Goal: Find specific page/section: Find specific page/section

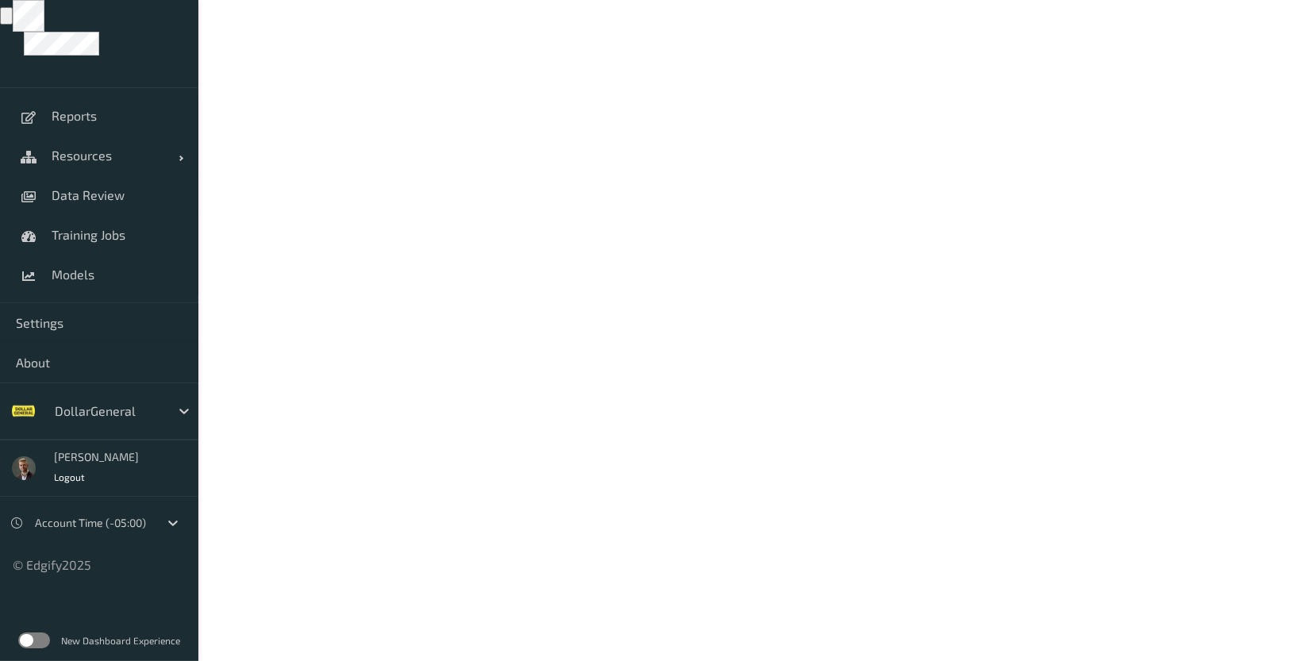
click at [82, 414] on div at bounding box center [108, 411] width 107 height 19
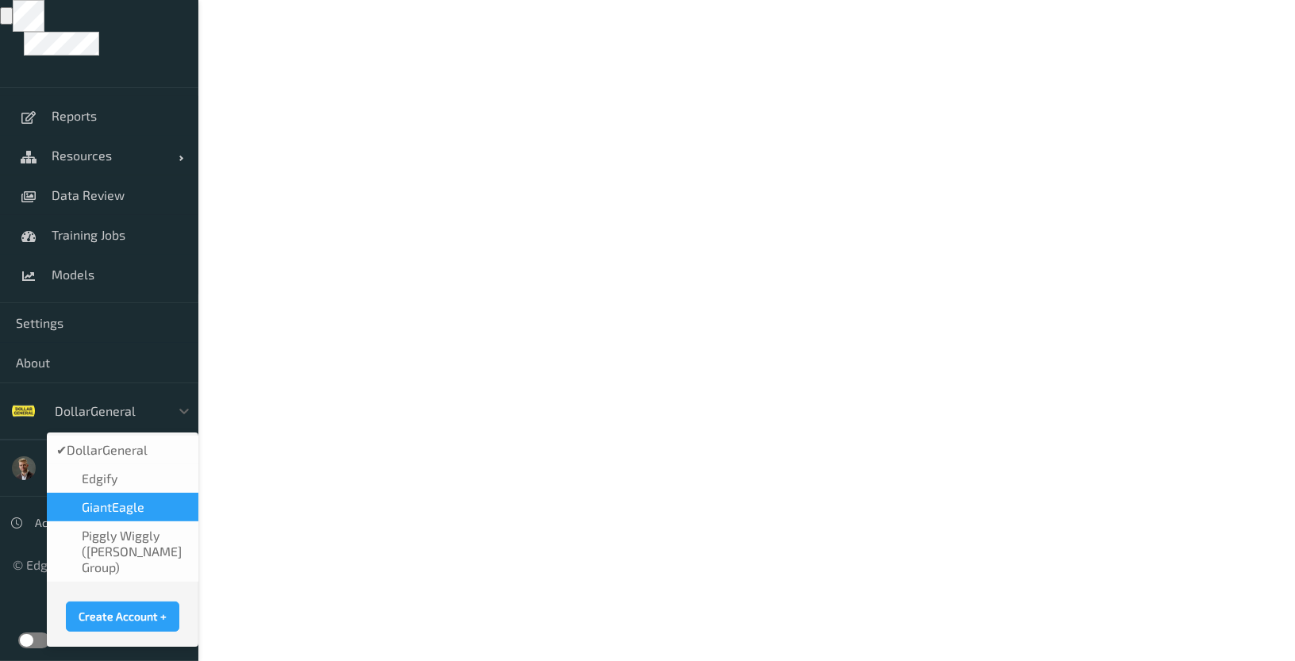
click at [108, 506] on span "GiantEagle" at bounding box center [113, 507] width 63 height 16
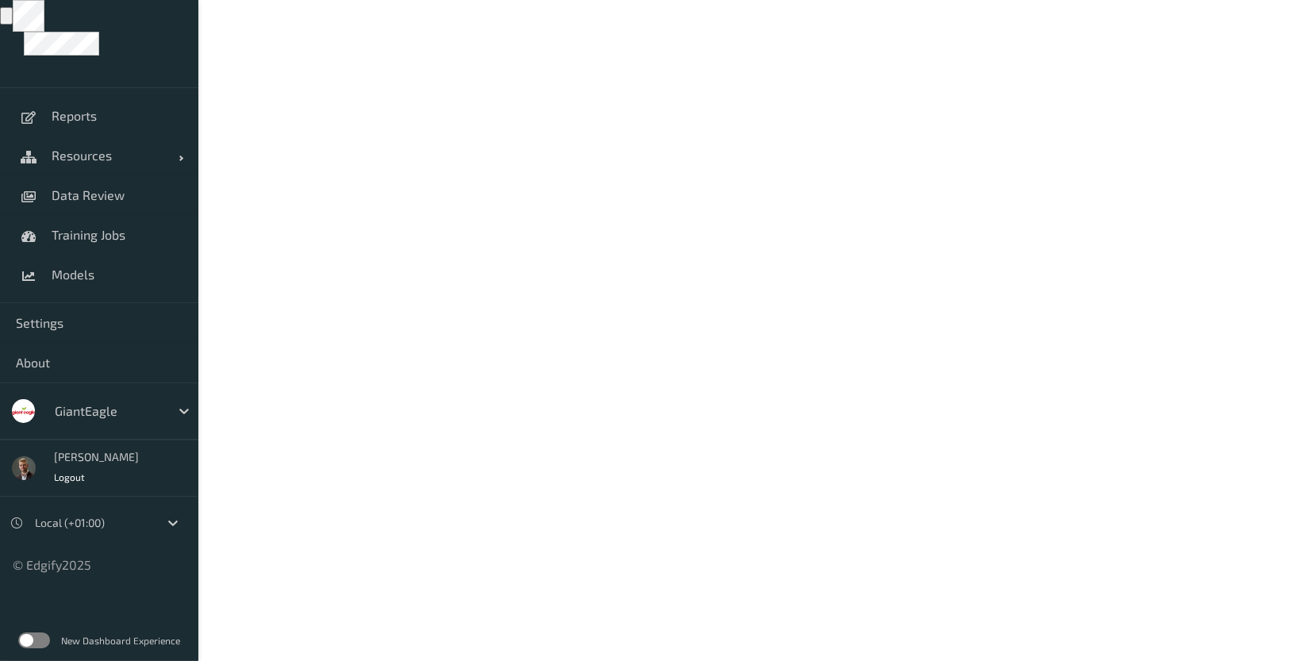
click at [27, 638] on label at bounding box center [34, 641] width 32 height 16
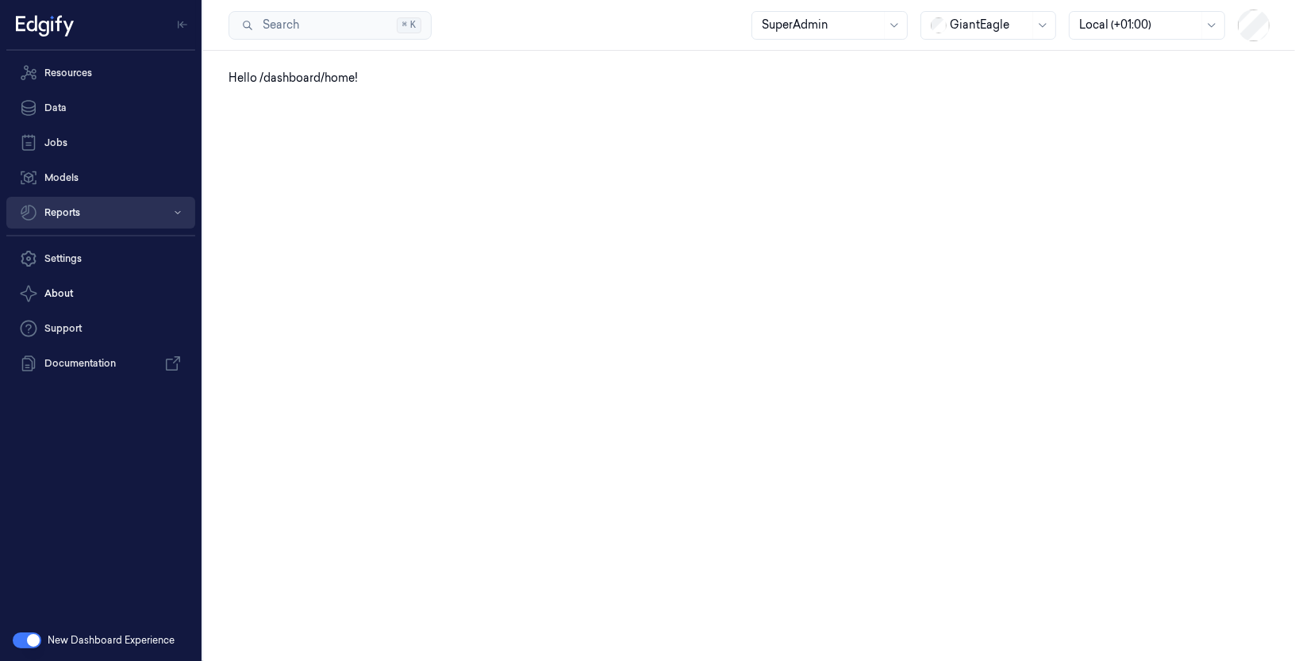
click at [87, 208] on button "Reports" at bounding box center [100, 213] width 189 height 32
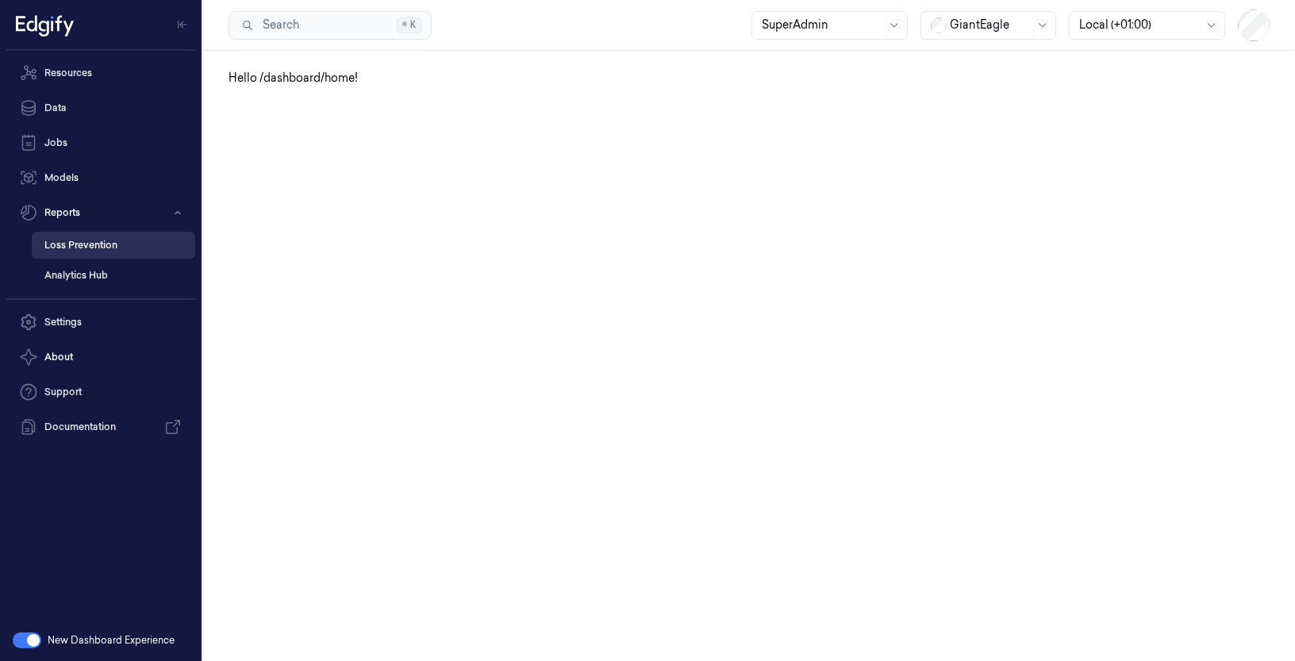
click at [106, 248] on link "Loss Prevention" at bounding box center [114, 245] width 164 height 27
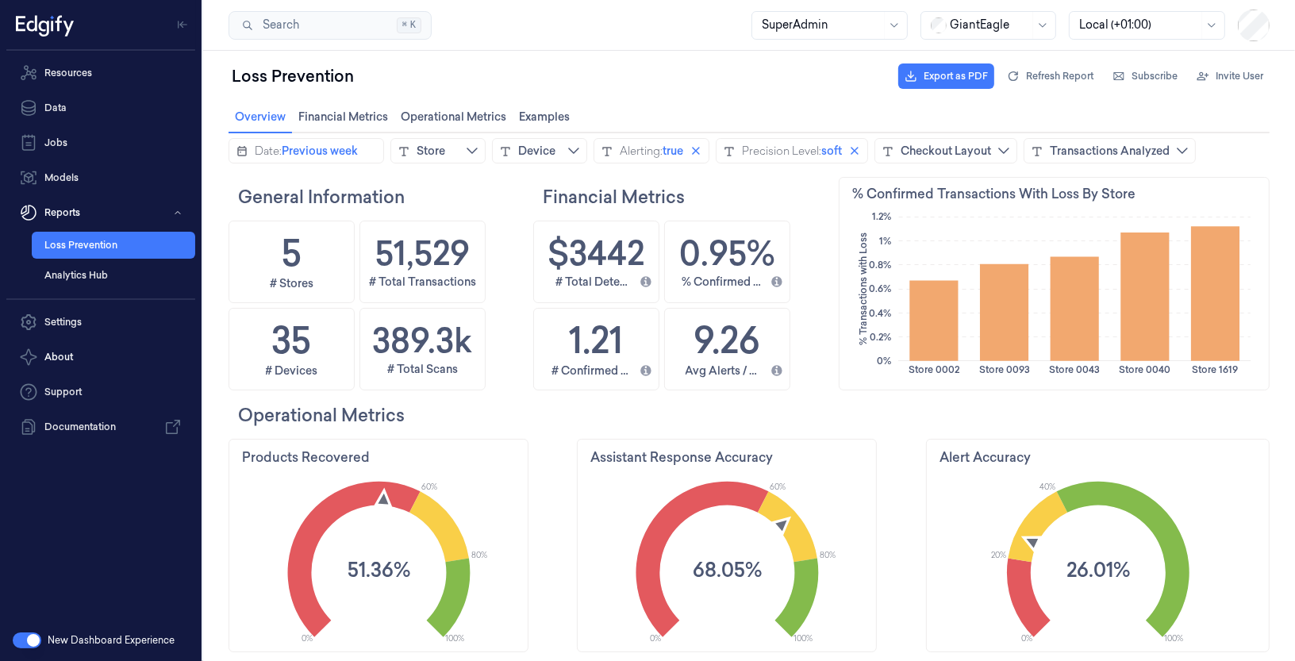
scroll to position [332, 422]
